Goal: Information Seeking & Learning: Learn about a topic

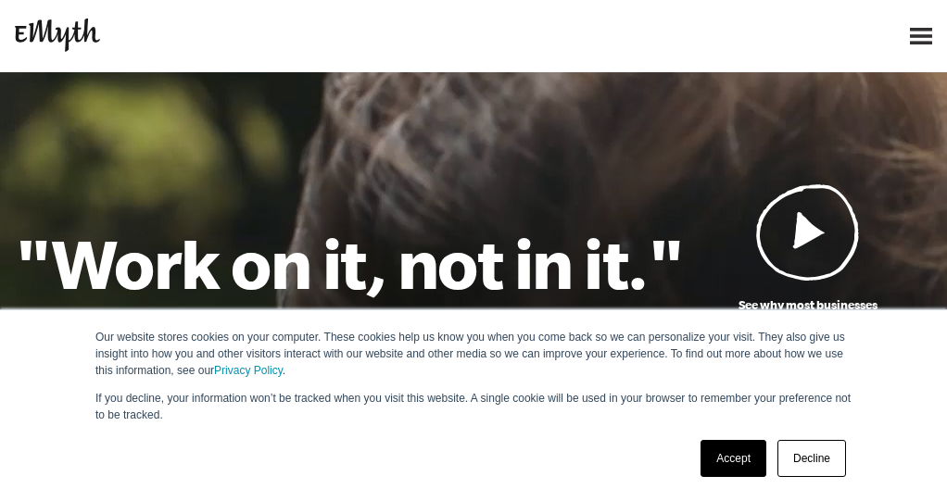
click at [731, 450] on link "Accept" at bounding box center [733, 458] width 66 height 37
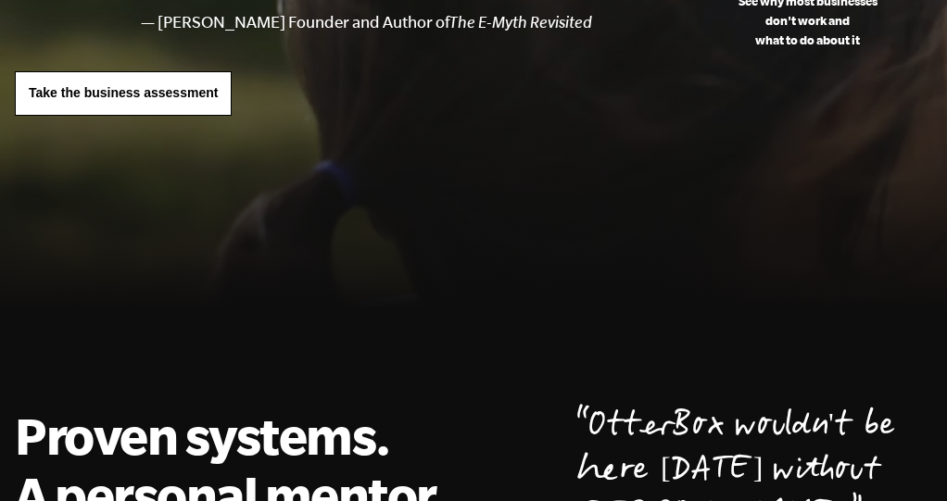
scroll to position [303, 0]
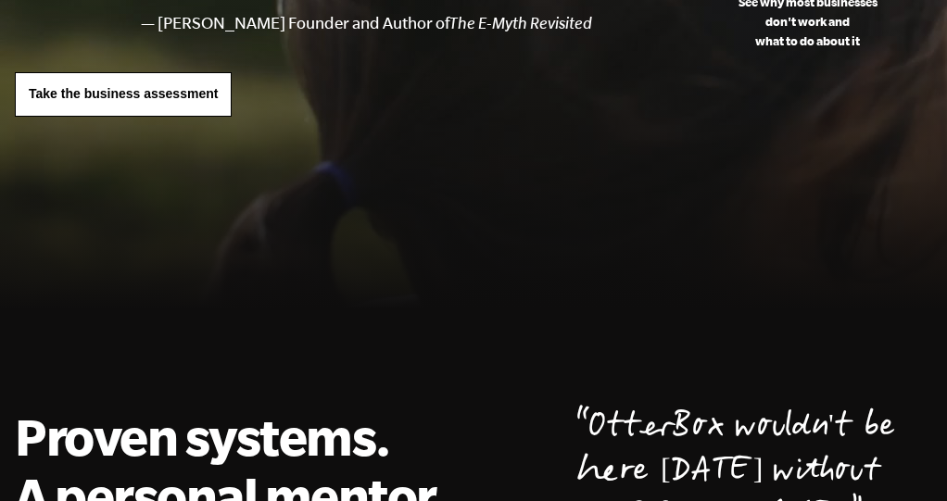
click at [216, 93] on span "Take the business assessment" at bounding box center [123, 93] width 189 height 15
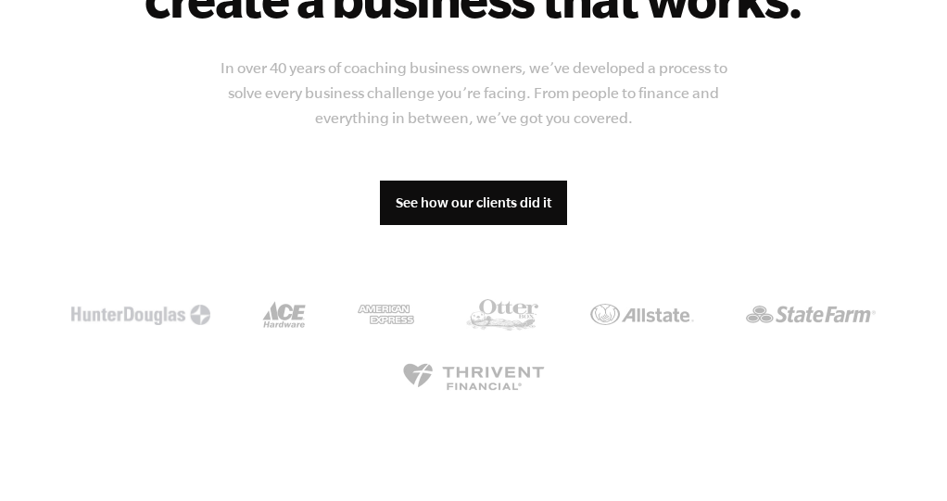
scroll to position [1654, 0]
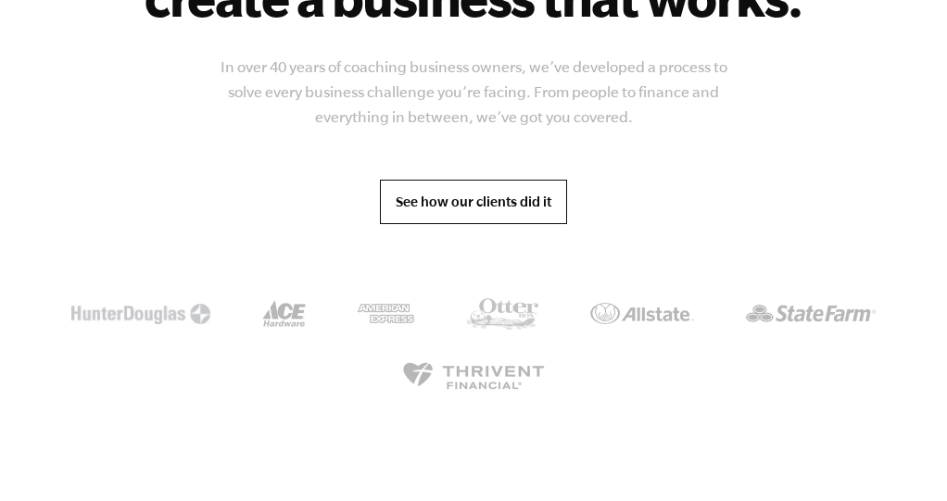
click at [514, 195] on link "See how our clients did it" at bounding box center [473, 202] width 187 height 44
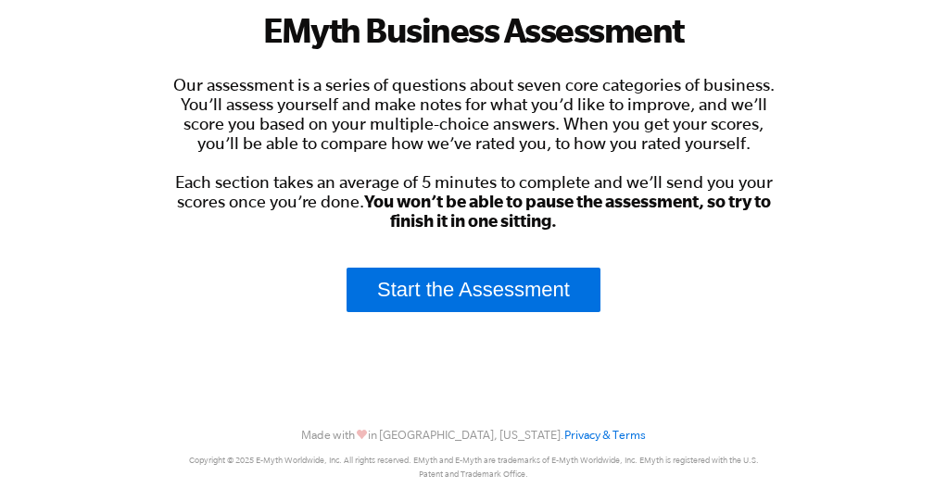
scroll to position [601, 0]
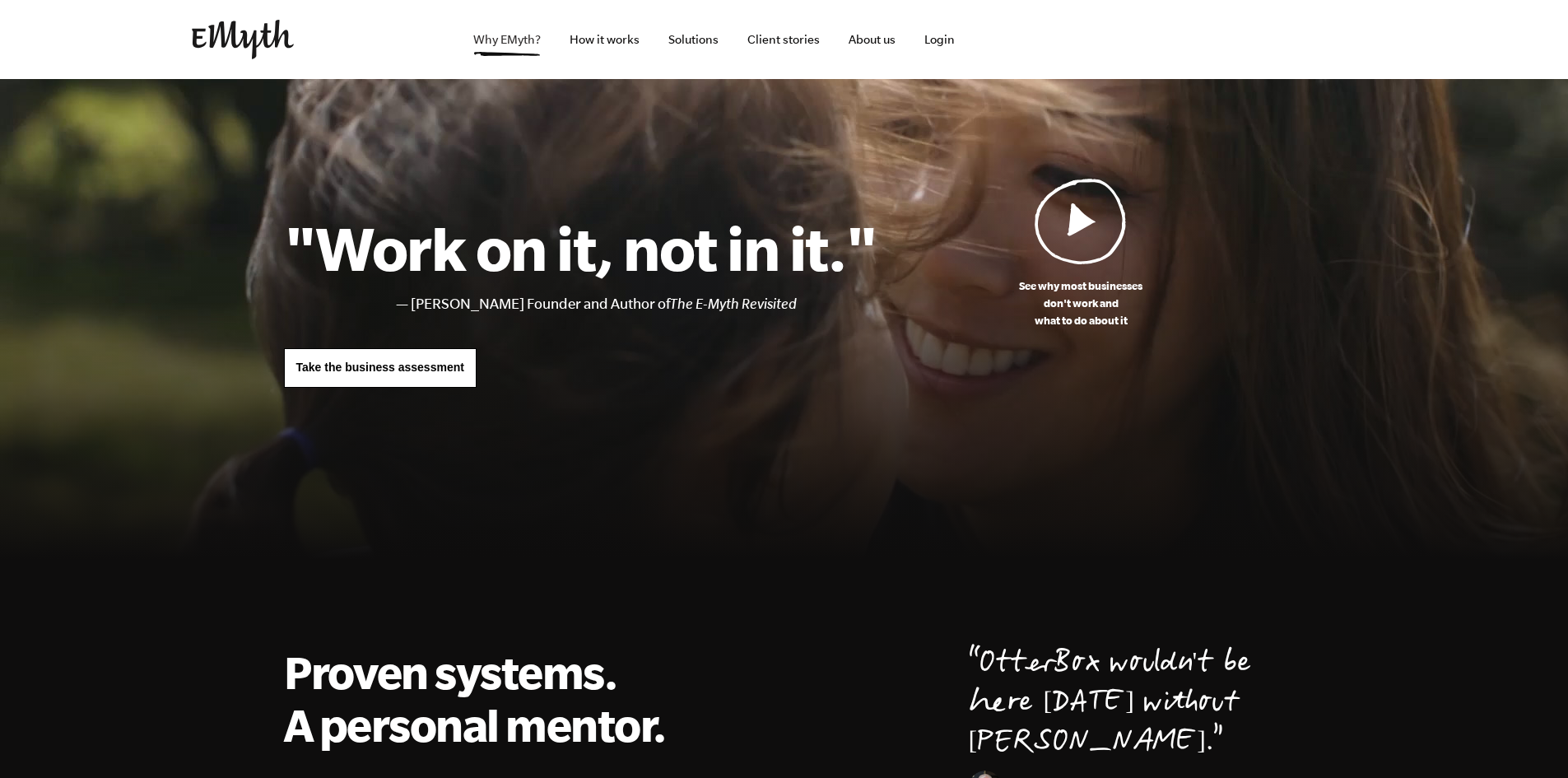
click at [511, 33] on link "Why EMyth?" at bounding box center [508, 39] width 94 height 79
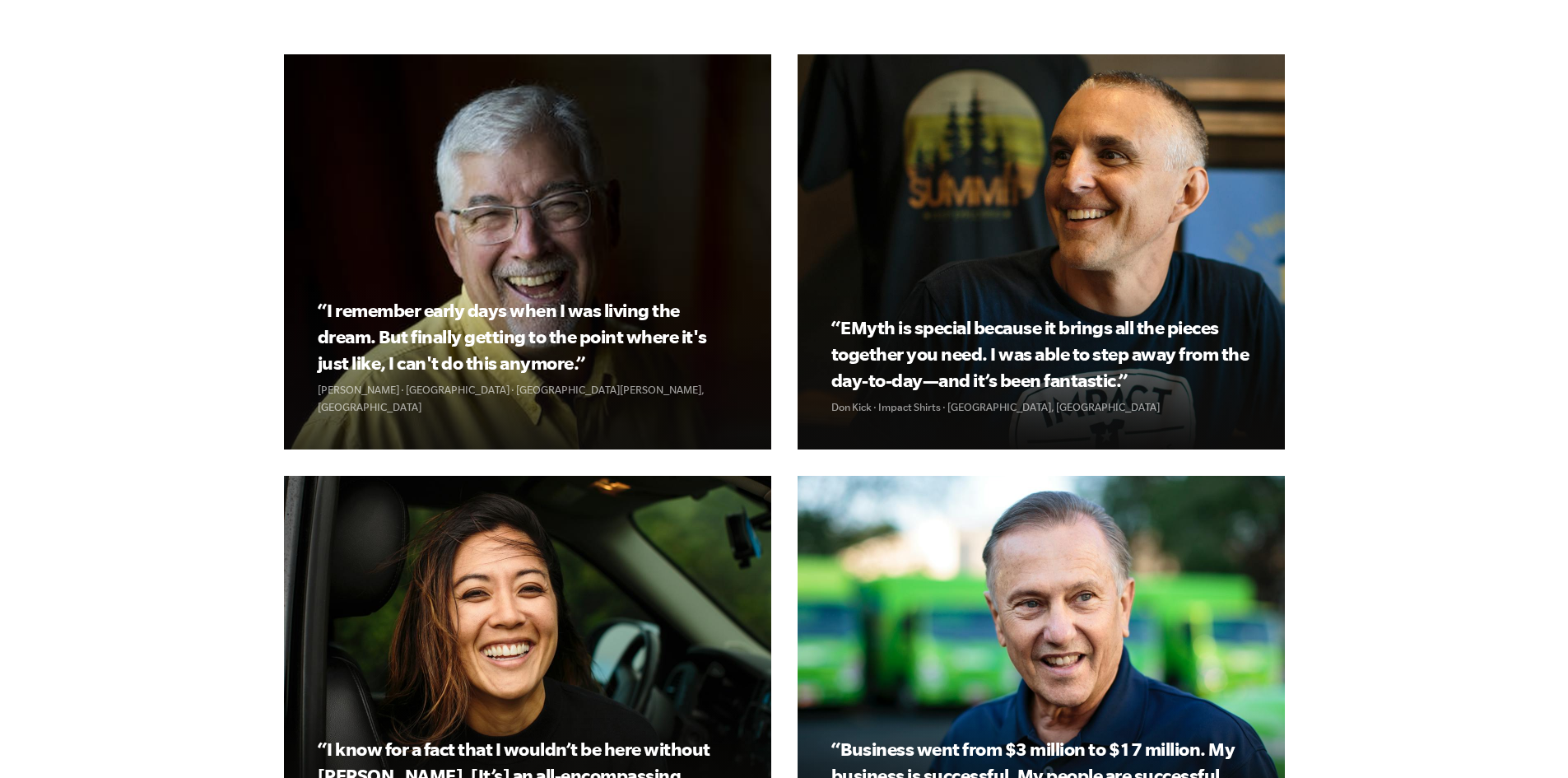
scroll to position [1821, 0]
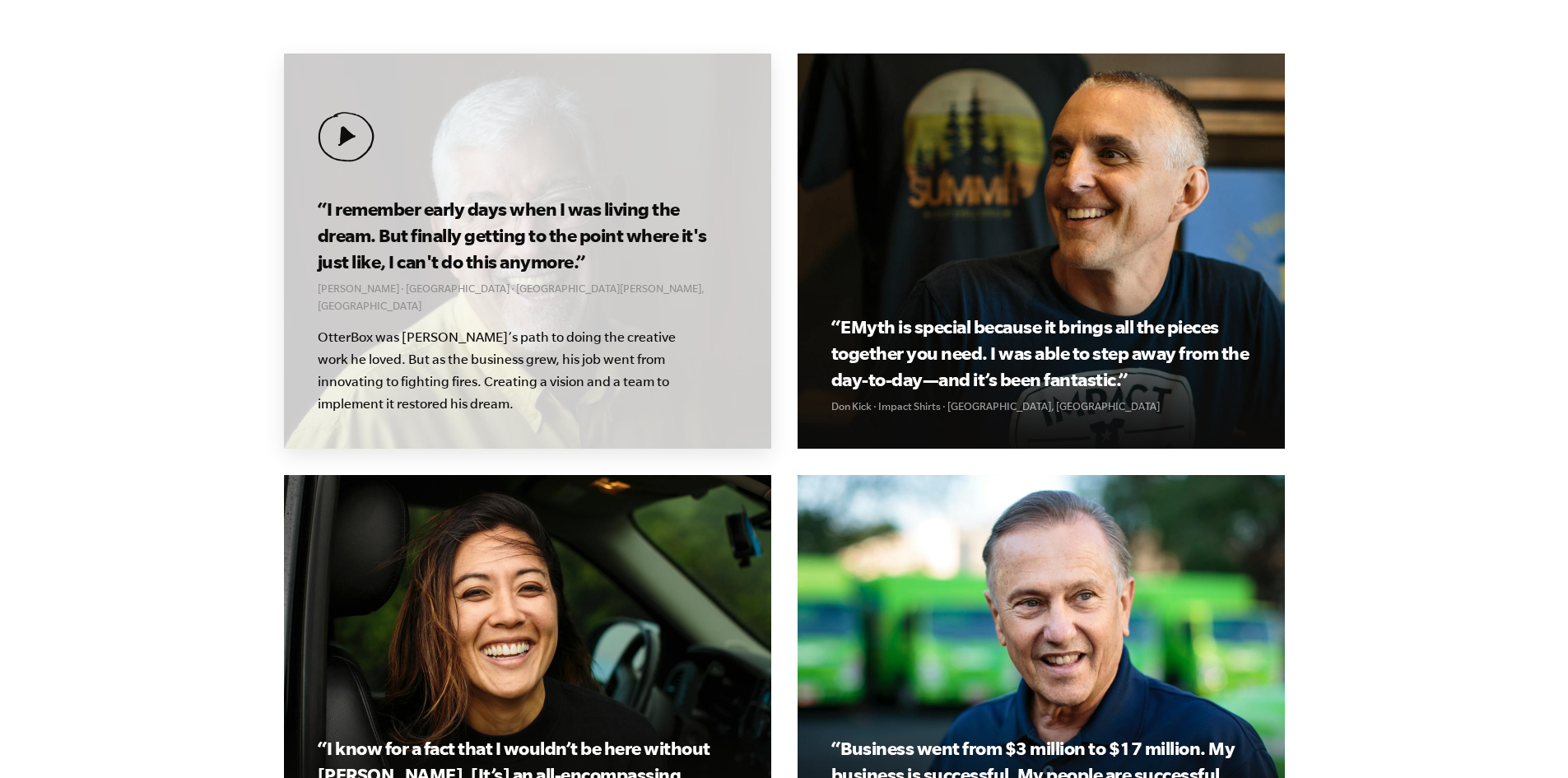
click at [453, 271] on h3 "“I remember early days when I was living the dream. But finally getting to the …" at bounding box center [527, 235] width 419 height 79
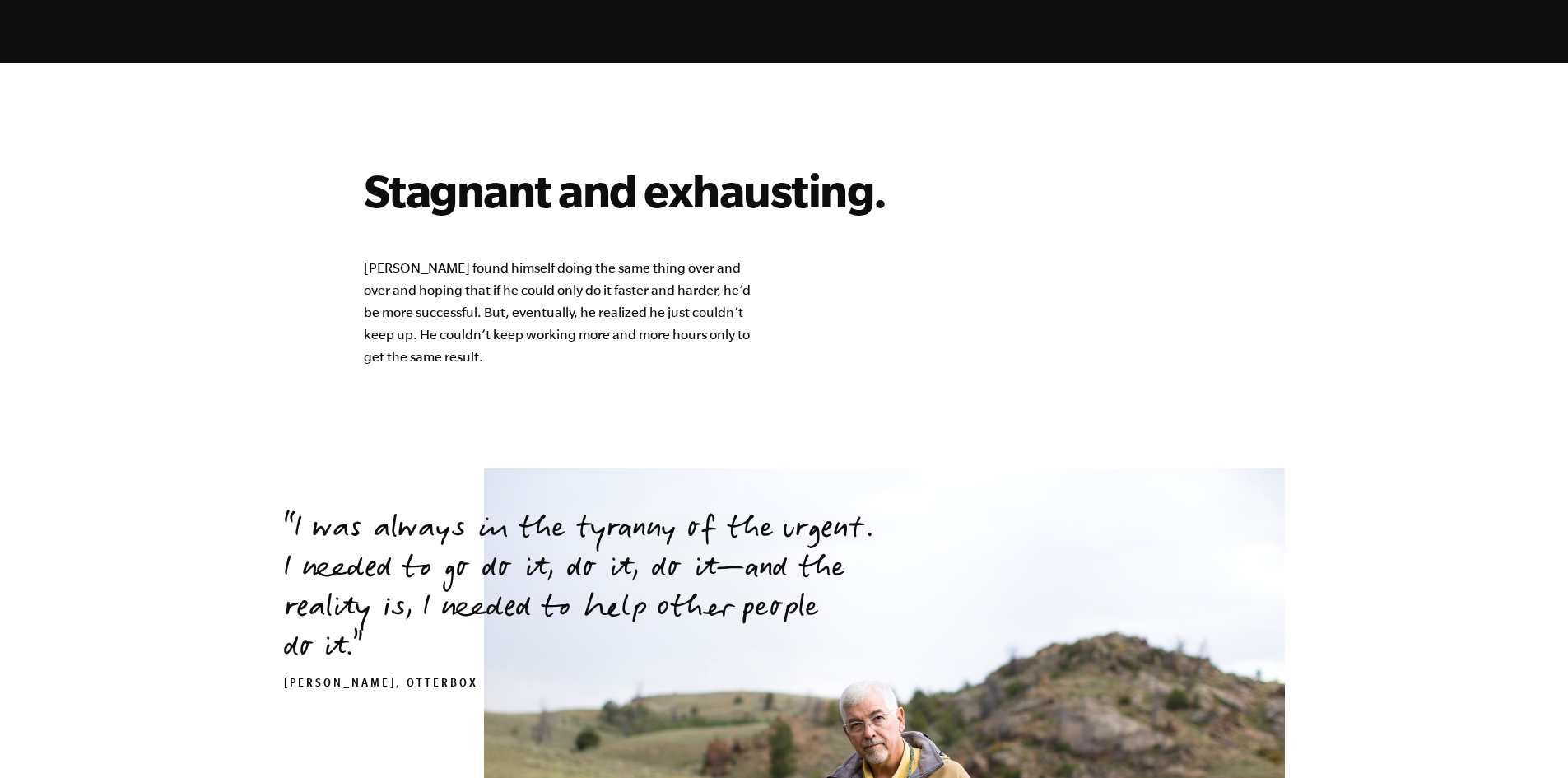
scroll to position [1283, 0]
